Goal: Transaction & Acquisition: Download file/media

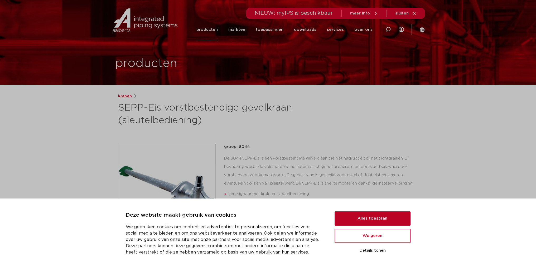
click at [371, 220] on button "Alles toestaan" at bounding box center [372, 219] width 76 height 14
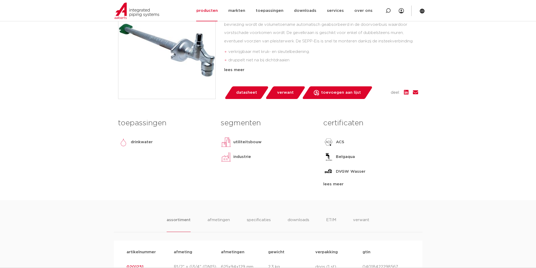
scroll to position [158, 0]
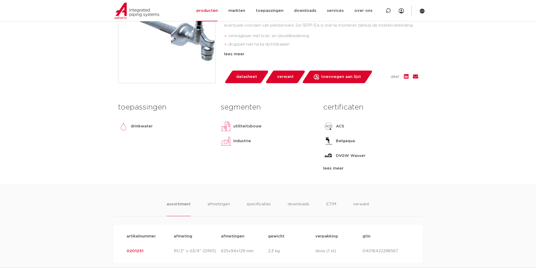
click at [243, 76] on span "datasheet" at bounding box center [246, 77] width 21 height 8
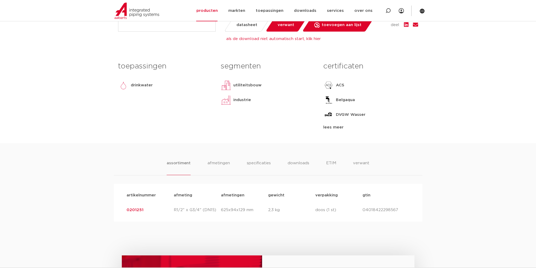
scroll to position [211, 0]
click at [218, 162] on li "afmetingen" at bounding box center [218, 166] width 23 height 15
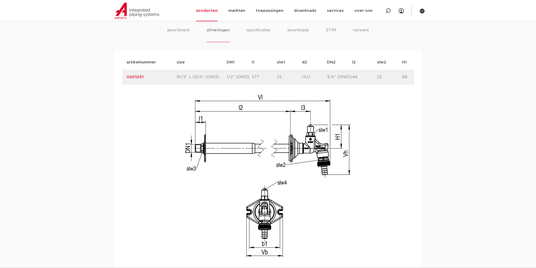
scroll to position [343, 0]
click at [267, 31] on li "specificaties" at bounding box center [258, 34] width 25 height 15
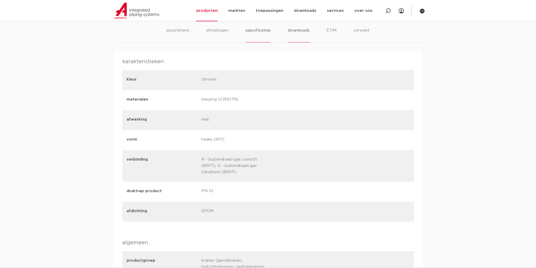
click at [302, 29] on li "downloads" at bounding box center [298, 34] width 22 height 15
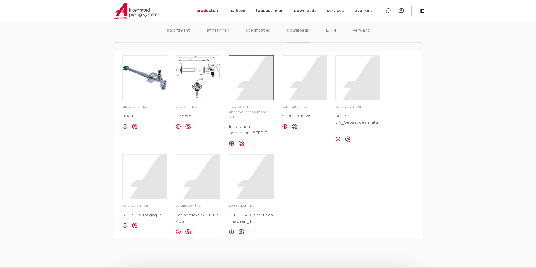
click at [247, 86] on div at bounding box center [251, 78] width 44 height 44
